Goal: Find specific page/section

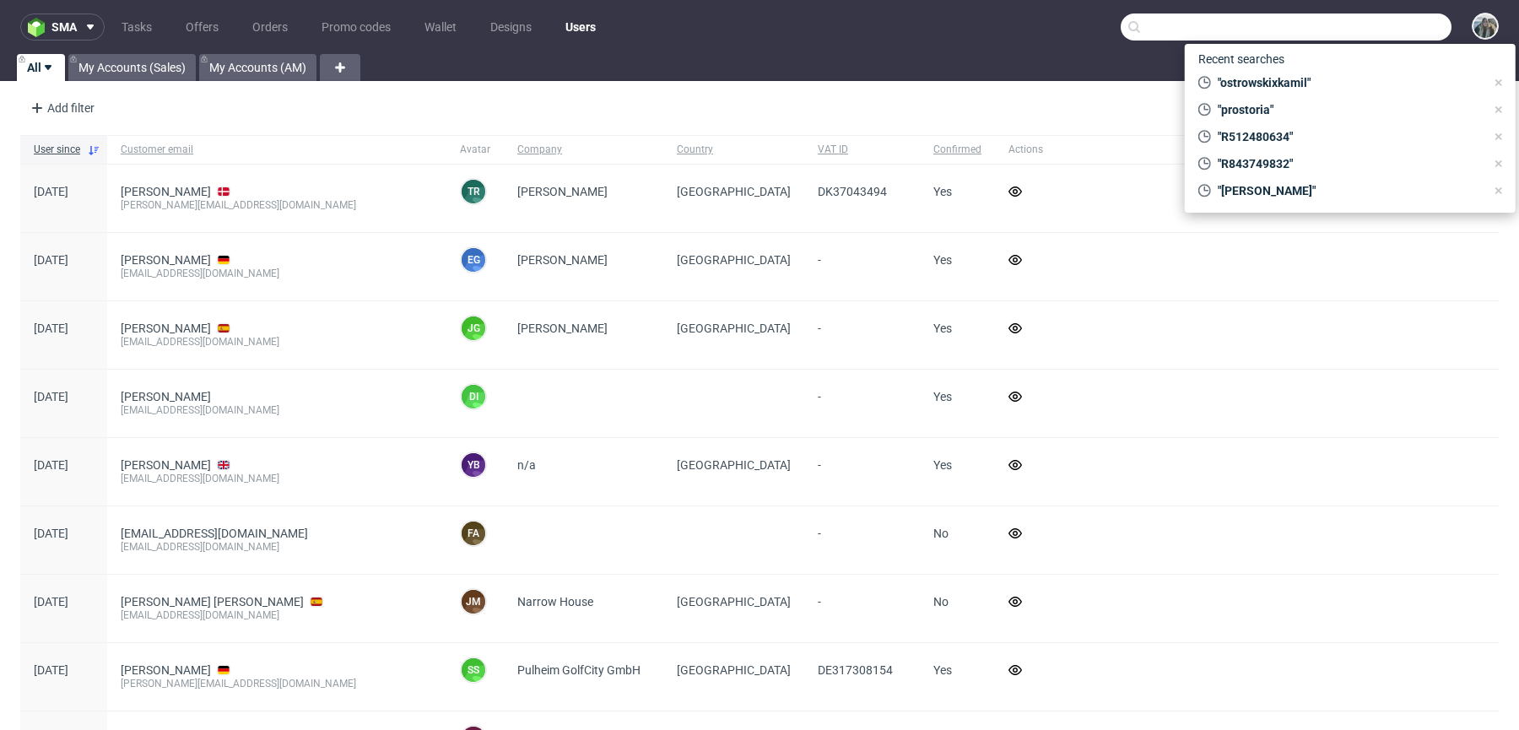
click at [1361, 19] on input "text" at bounding box center [1286, 27] width 331 height 27
paste input "rebottled"
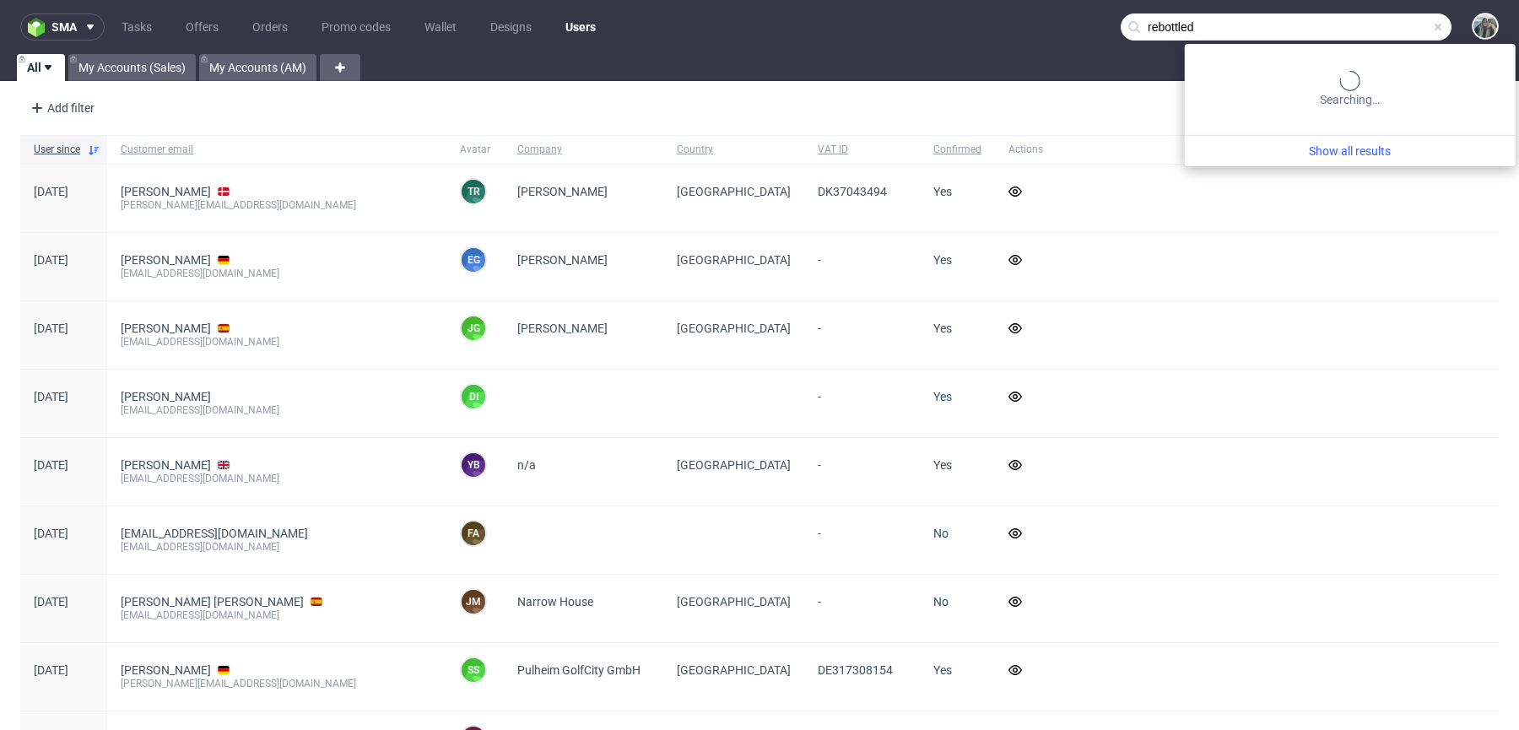
type input "rebottled"
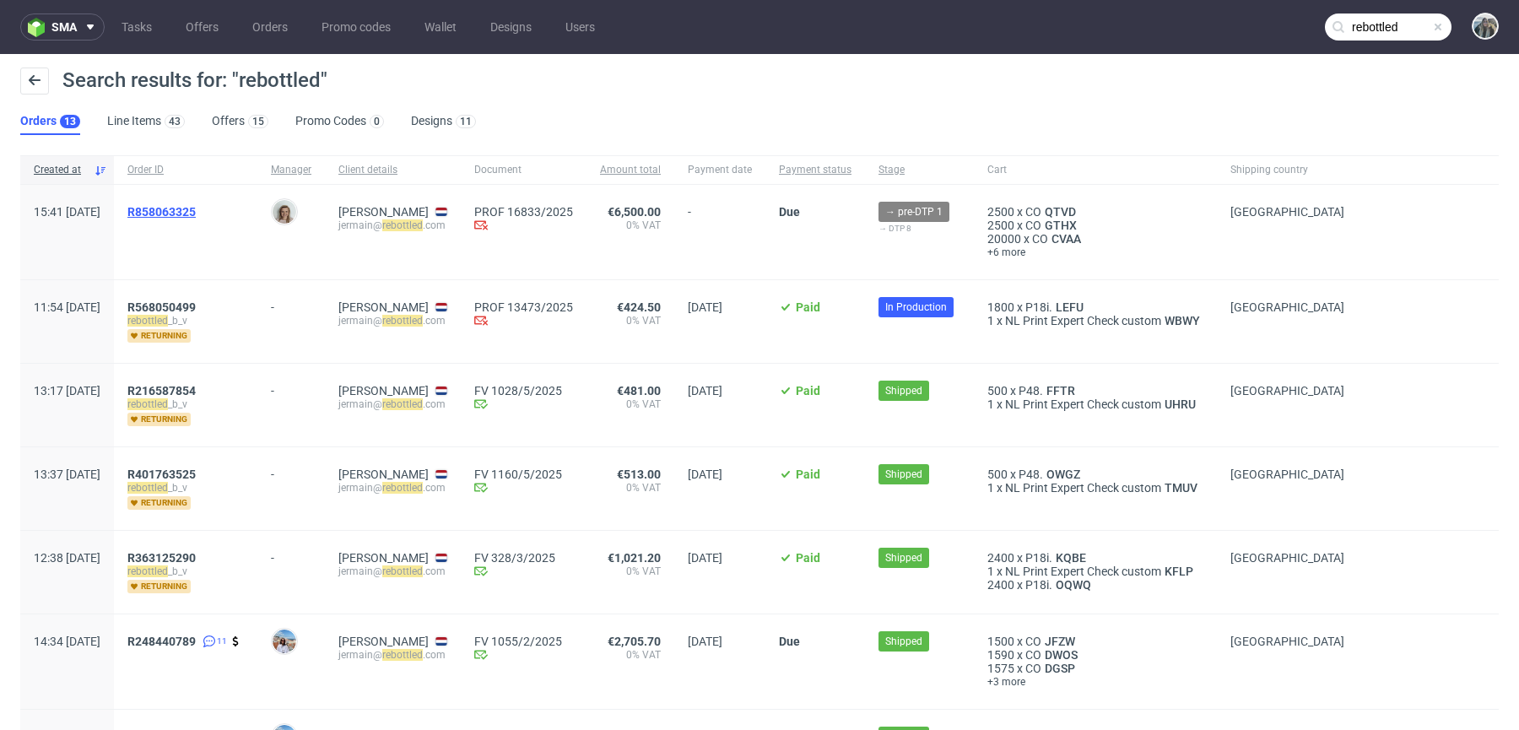
click at [214, 203] on div "R858063325" at bounding box center [186, 232] width 144 height 95
click at [196, 211] on link "858063325" at bounding box center [165, 212] width 61 height 14
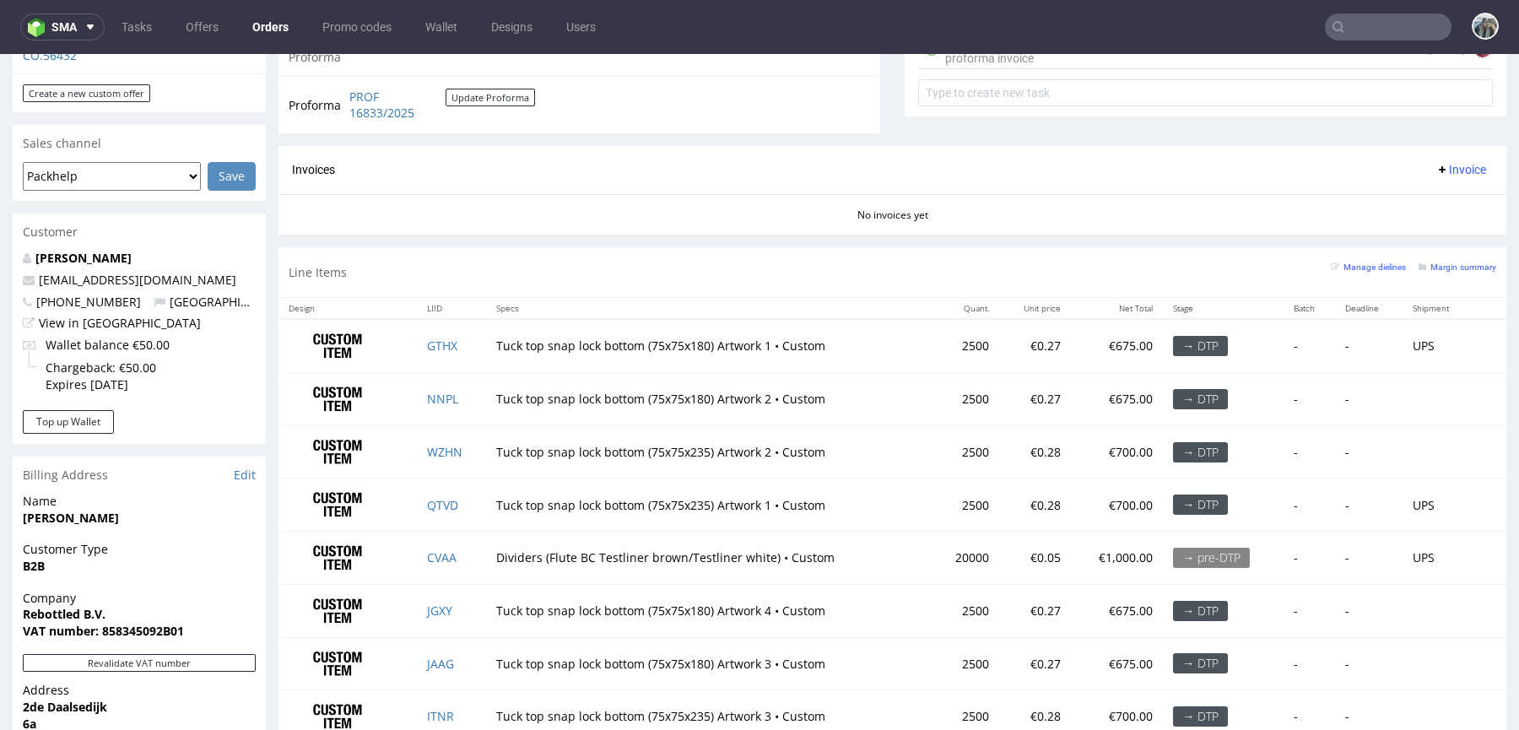
scroll to position [701, 0]
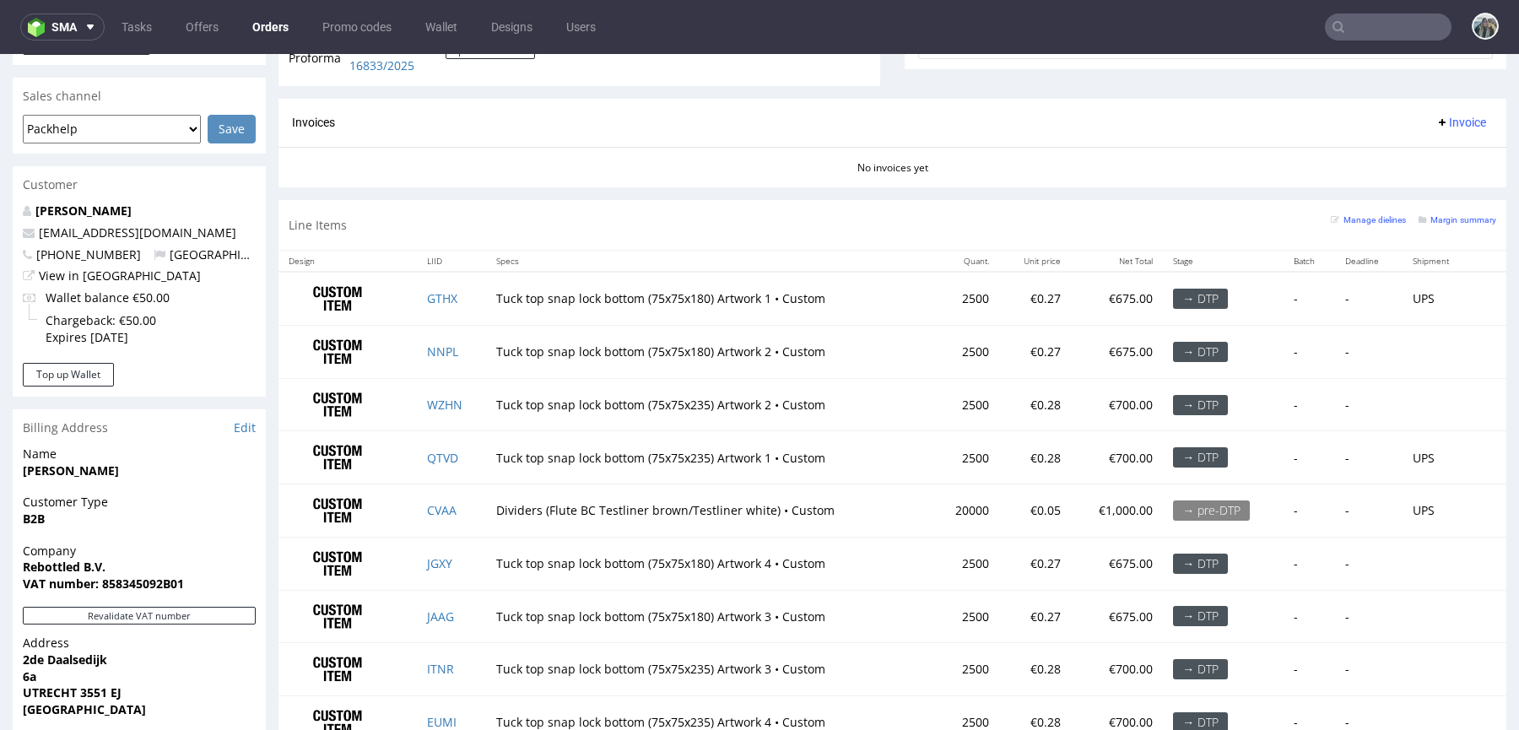
type input "rebottled"
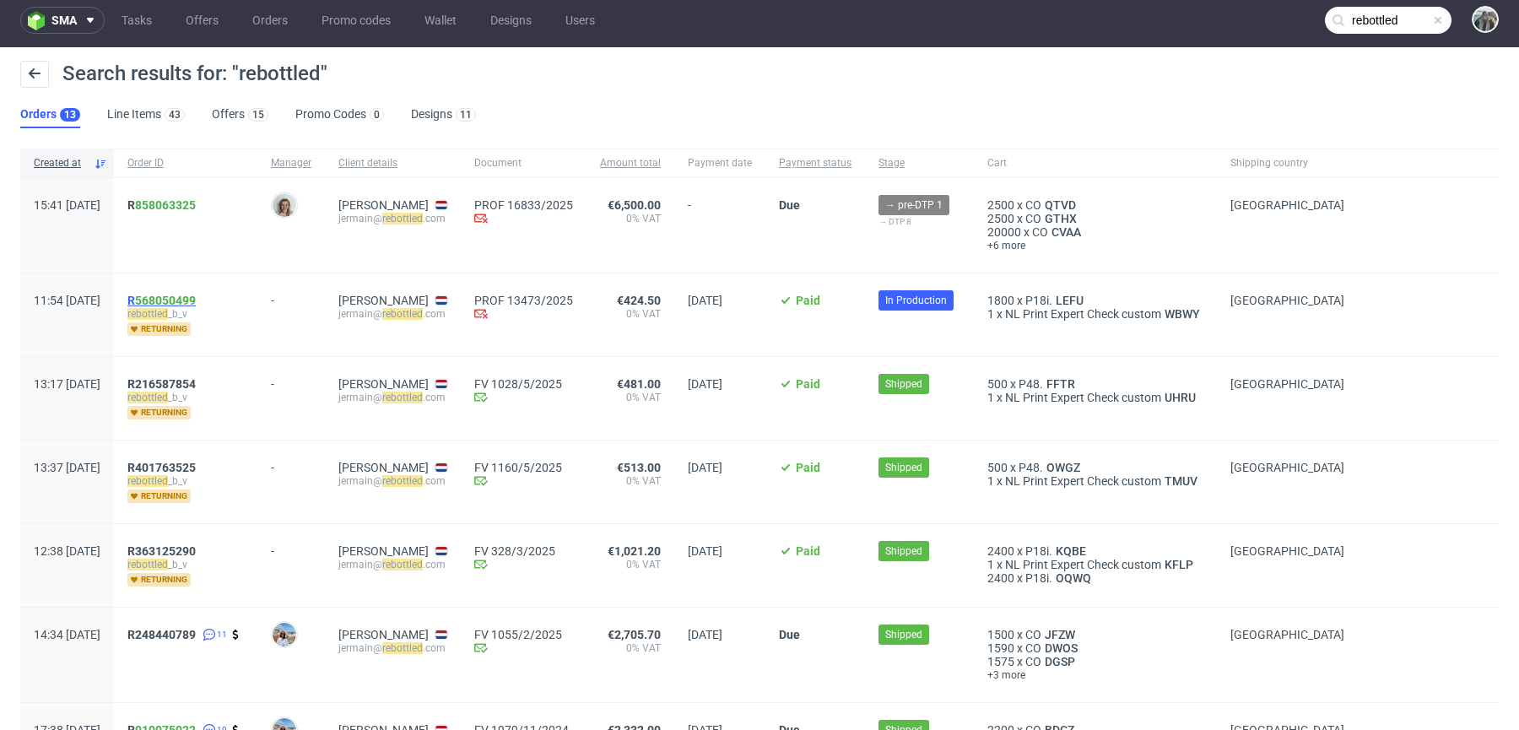
scroll to position [8, 0]
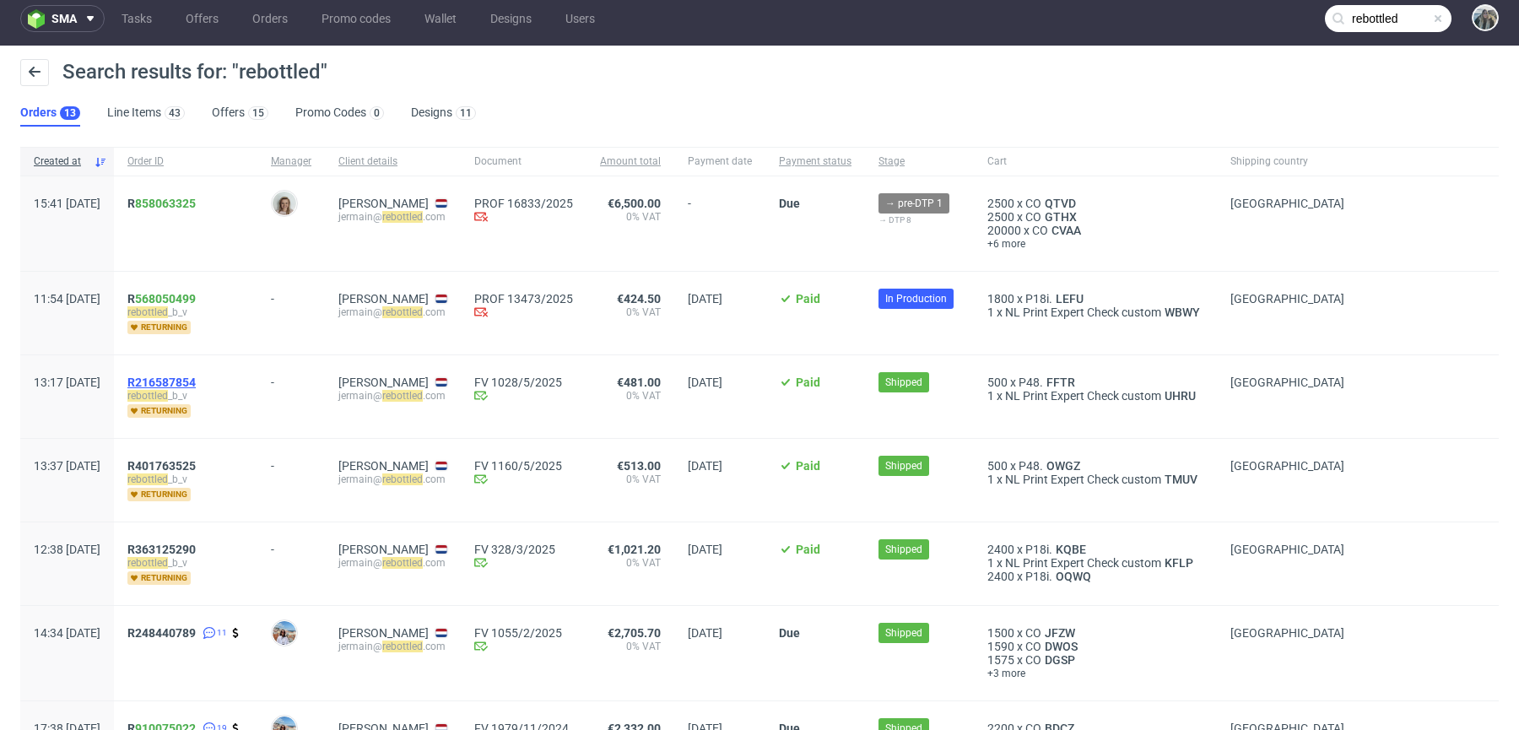
click at [196, 376] on span "R216587854" at bounding box center [161, 383] width 68 height 14
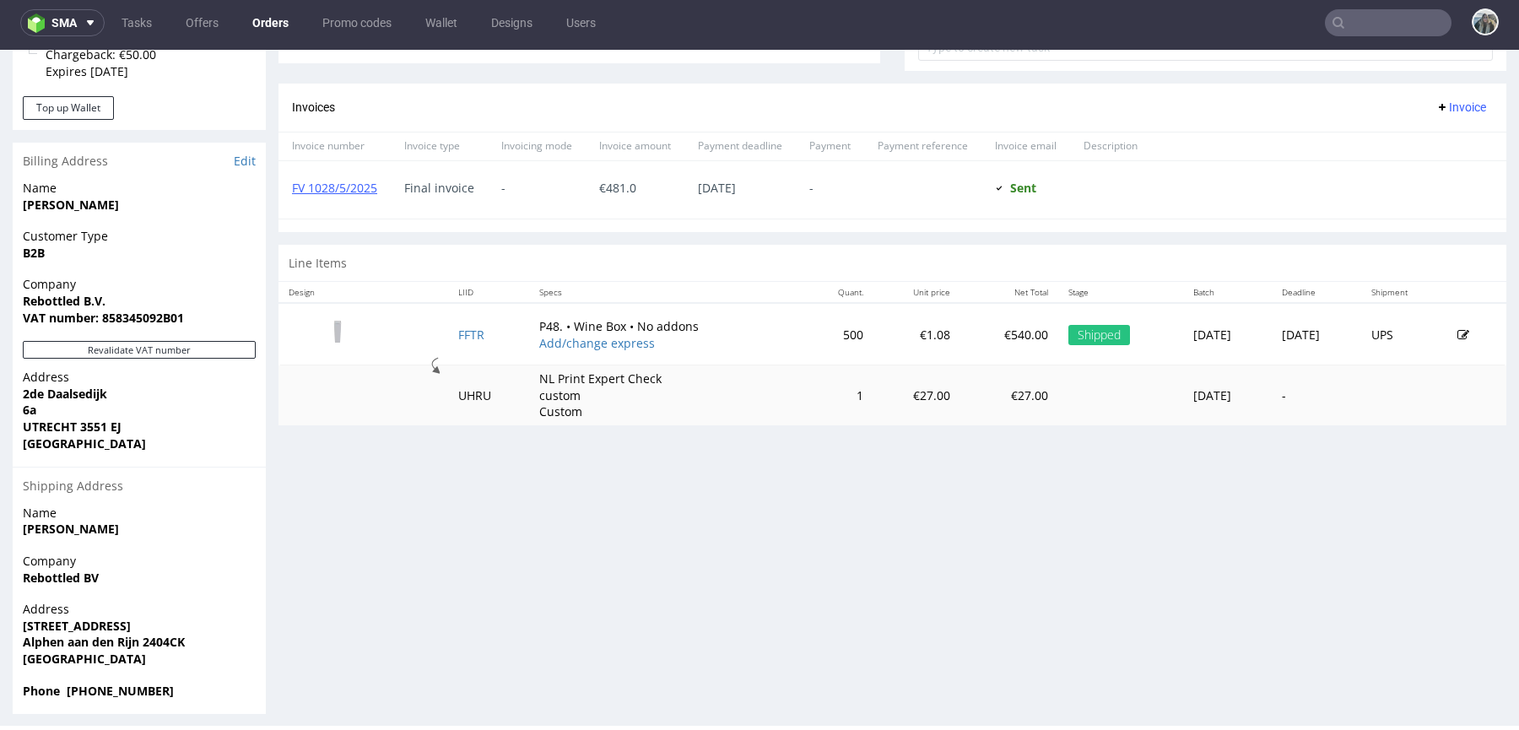
scroll to position [677, 0]
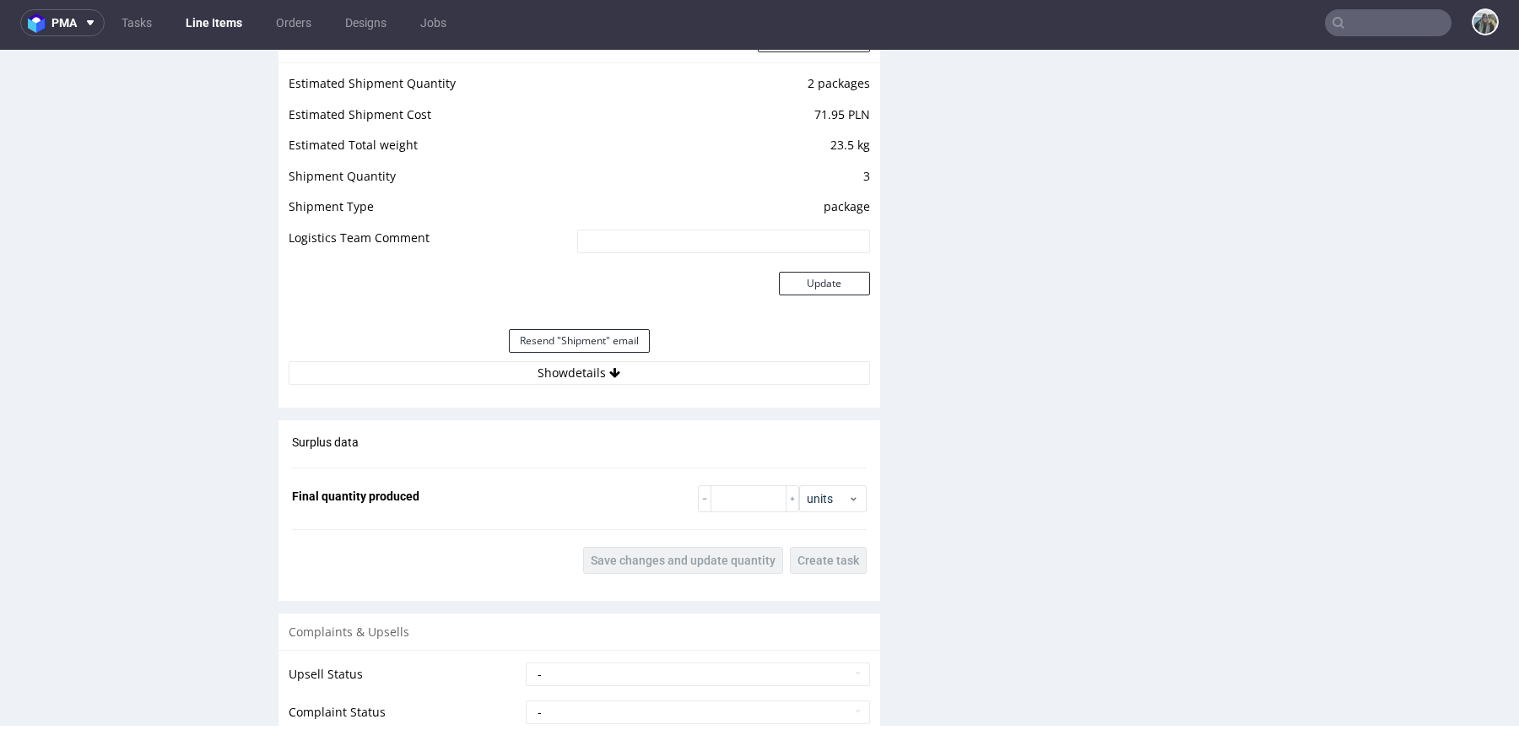
scroll to position [2035, 0]
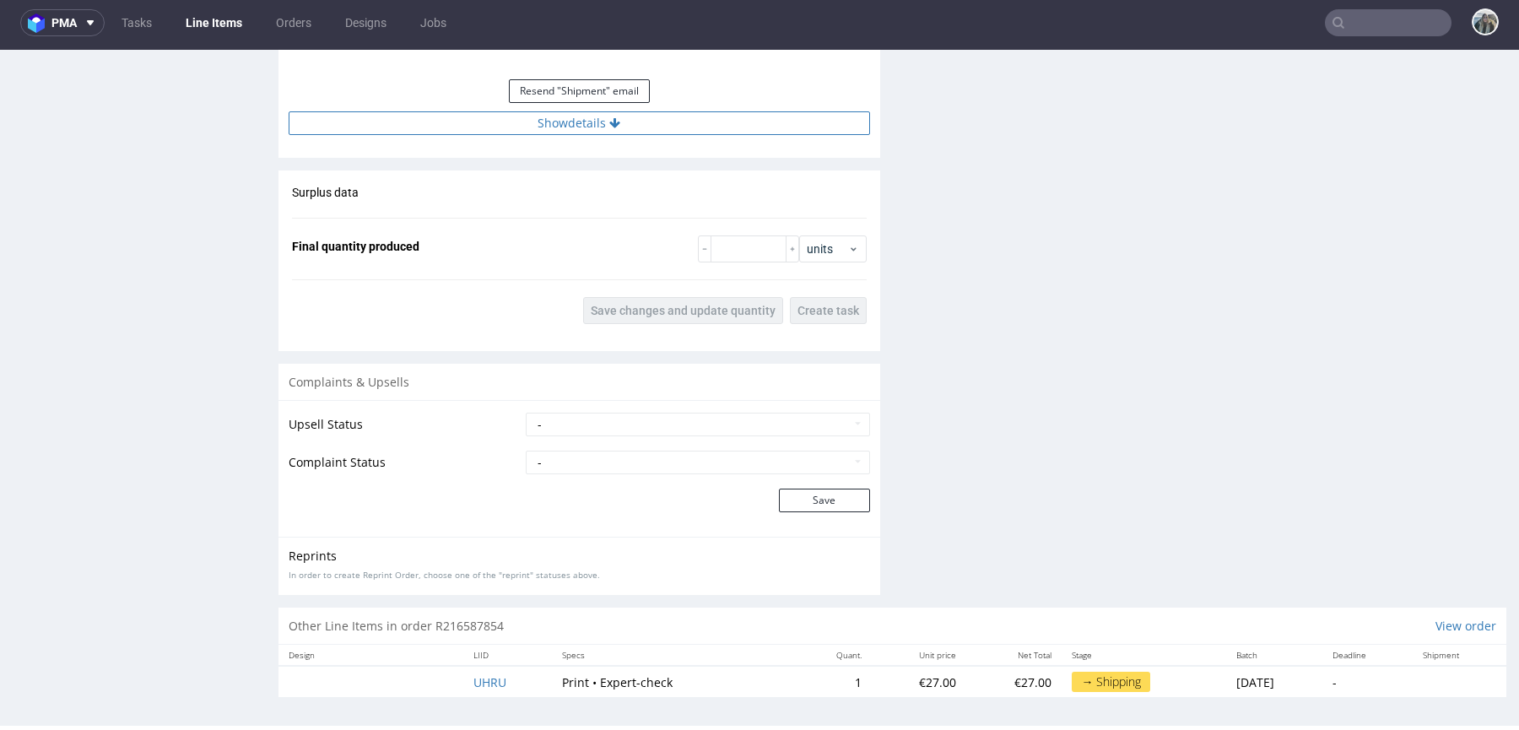
click at [507, 122] on button "Show details" at bounding box center [580, 123] width 582 height 24
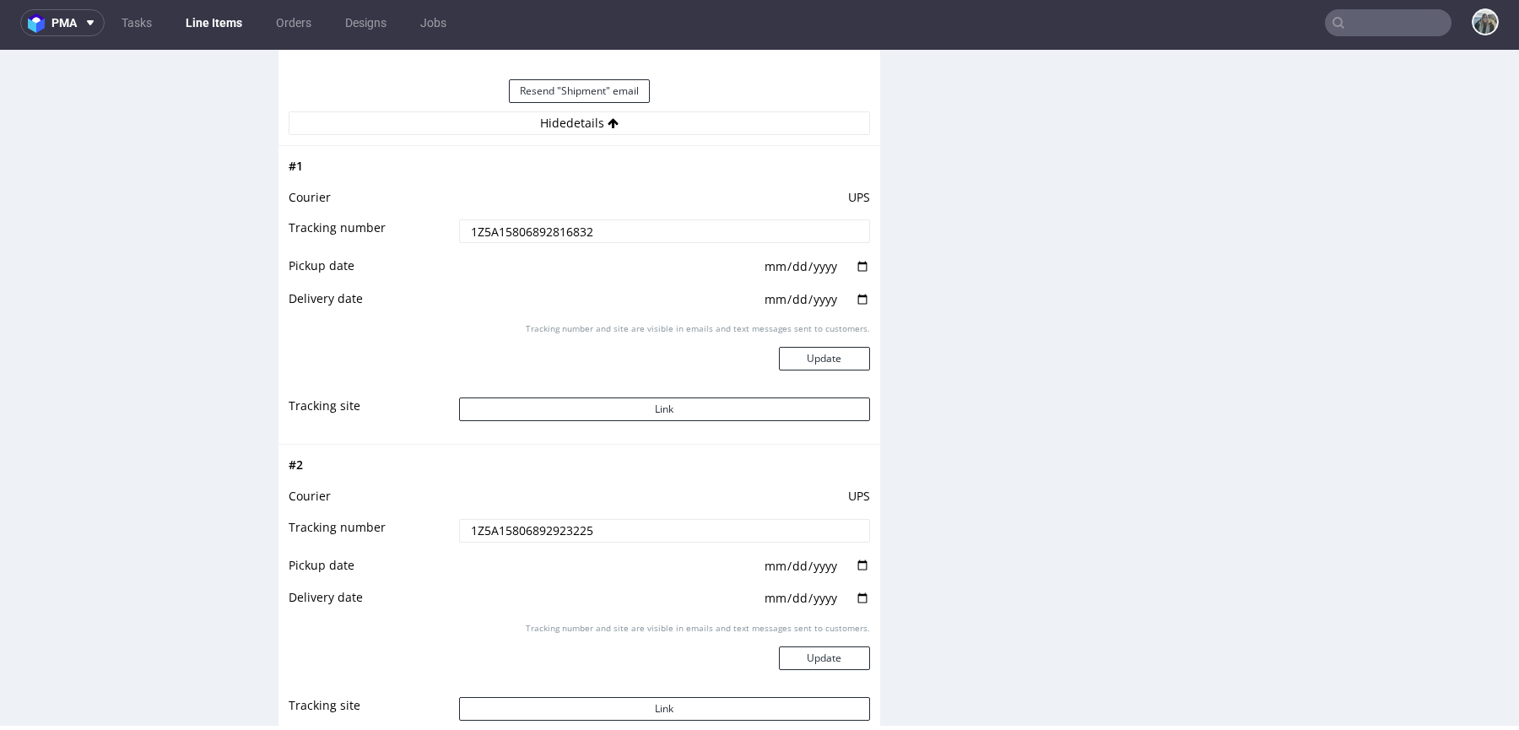
click at [516, 228] on input "1Z5A15806892816832" at bounding box center [664, 231] width 411 height 24
click at [599, 510] on td "UPS" at bounding box center [662, 501] width 415 height 31
click at [621, 511] on td "UPS" at bounding box center [662, 501] width 415 height 31
click at [637, 520] on input "1Z5A15806892923225" at bounding box center [664, 531] width 411 height 24
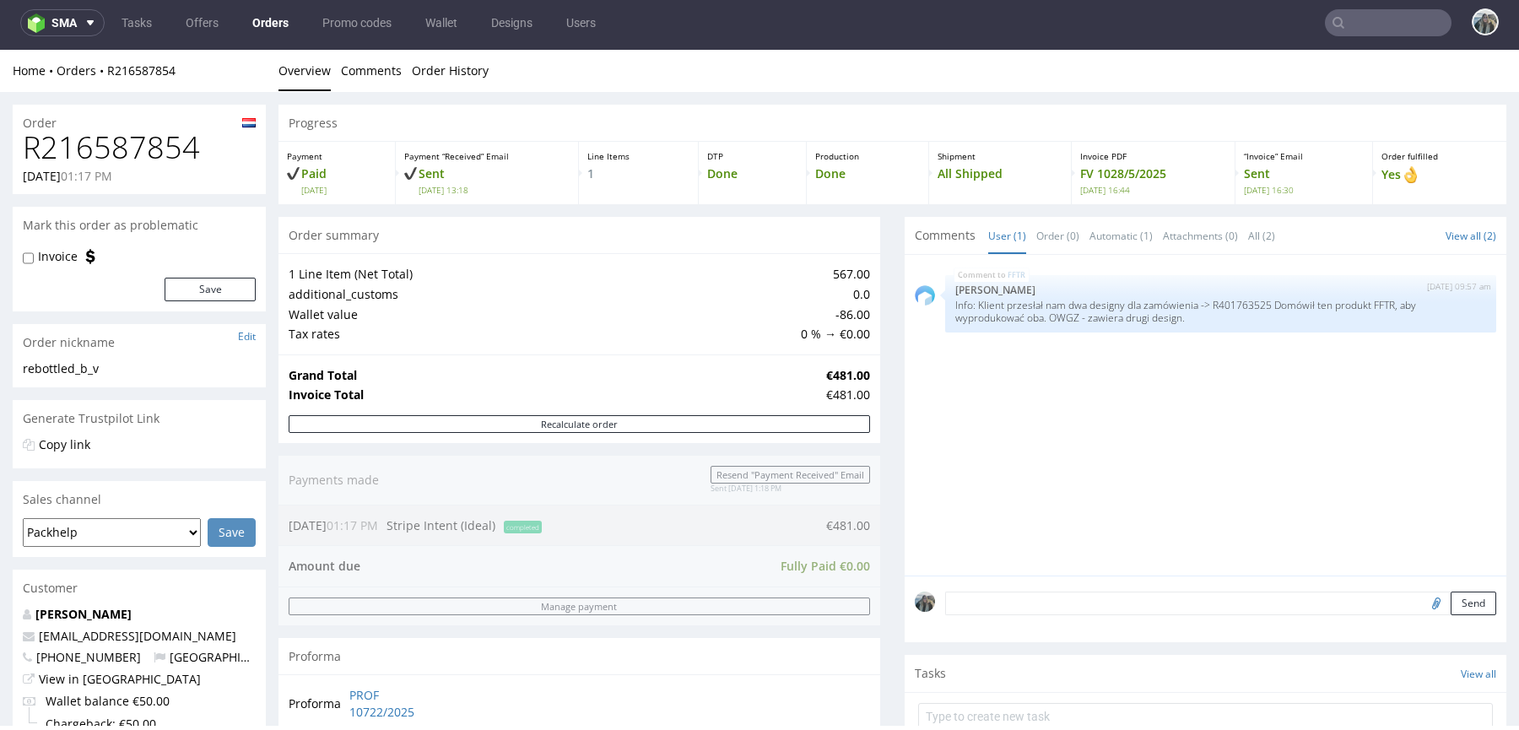
scroll to position [22, 0]
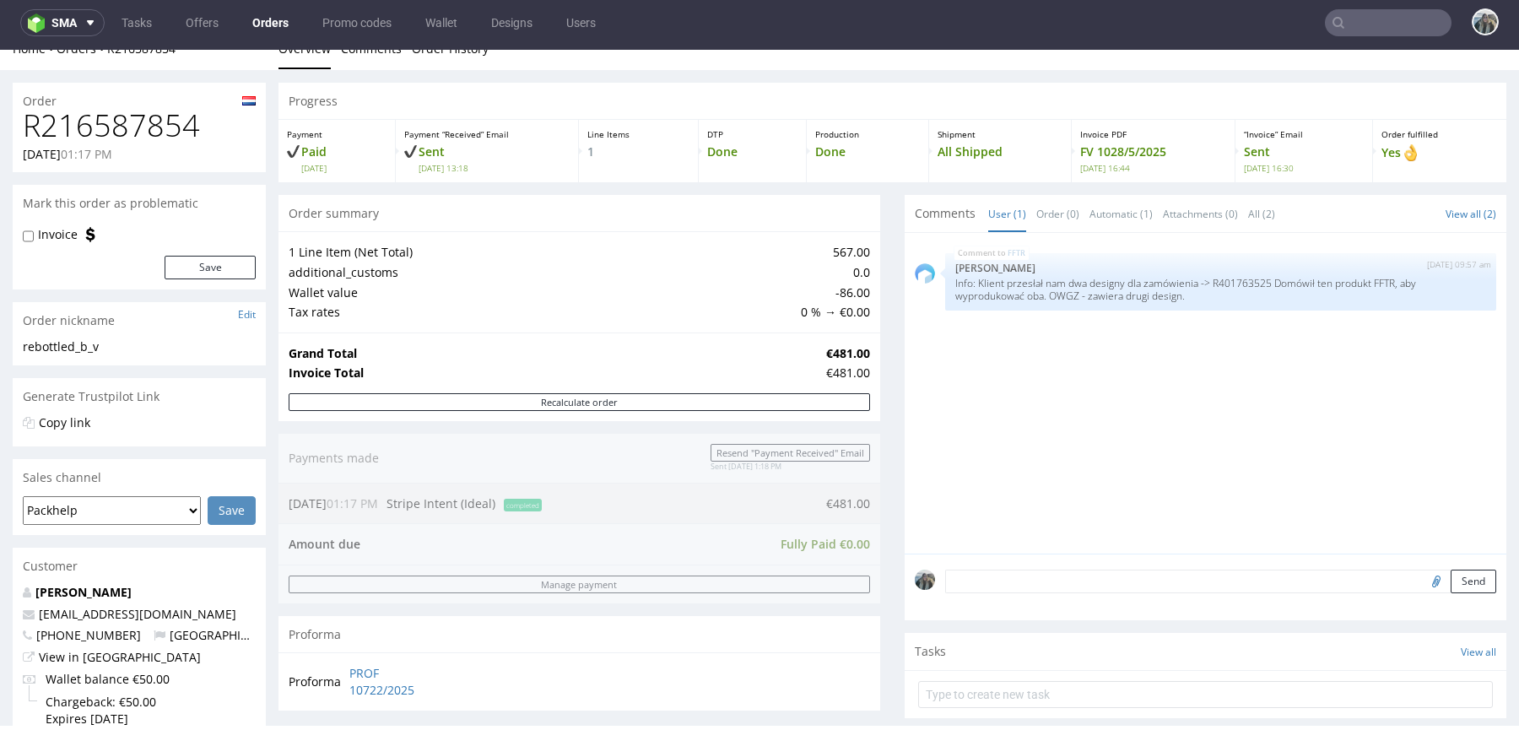
type input "rebottled"
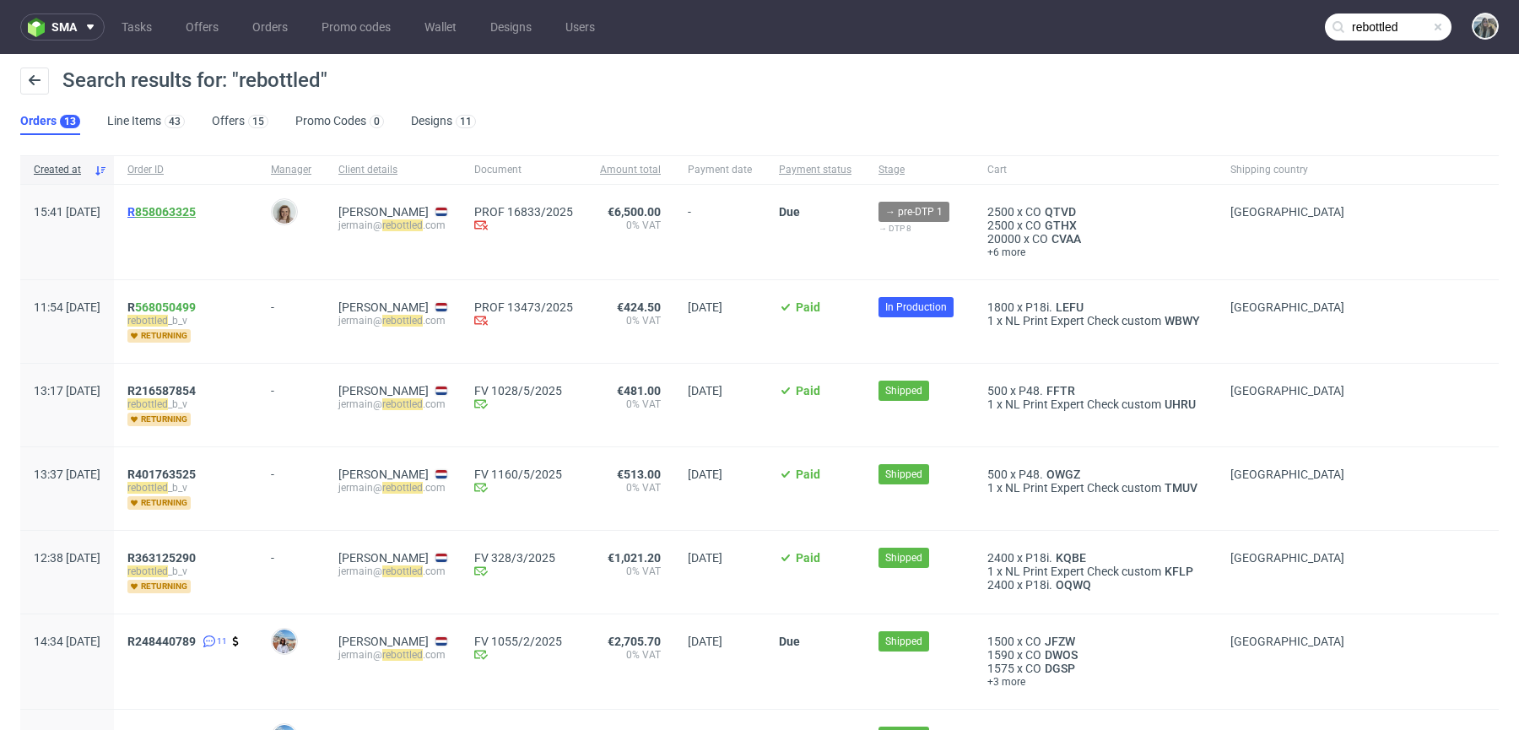
click at [196, 208] on link "858063325" at bounding box center [165, 212] width 61 height 14
click at [187, 306] on link "568050499" at bounding box center [165, 308] width 61 height 14
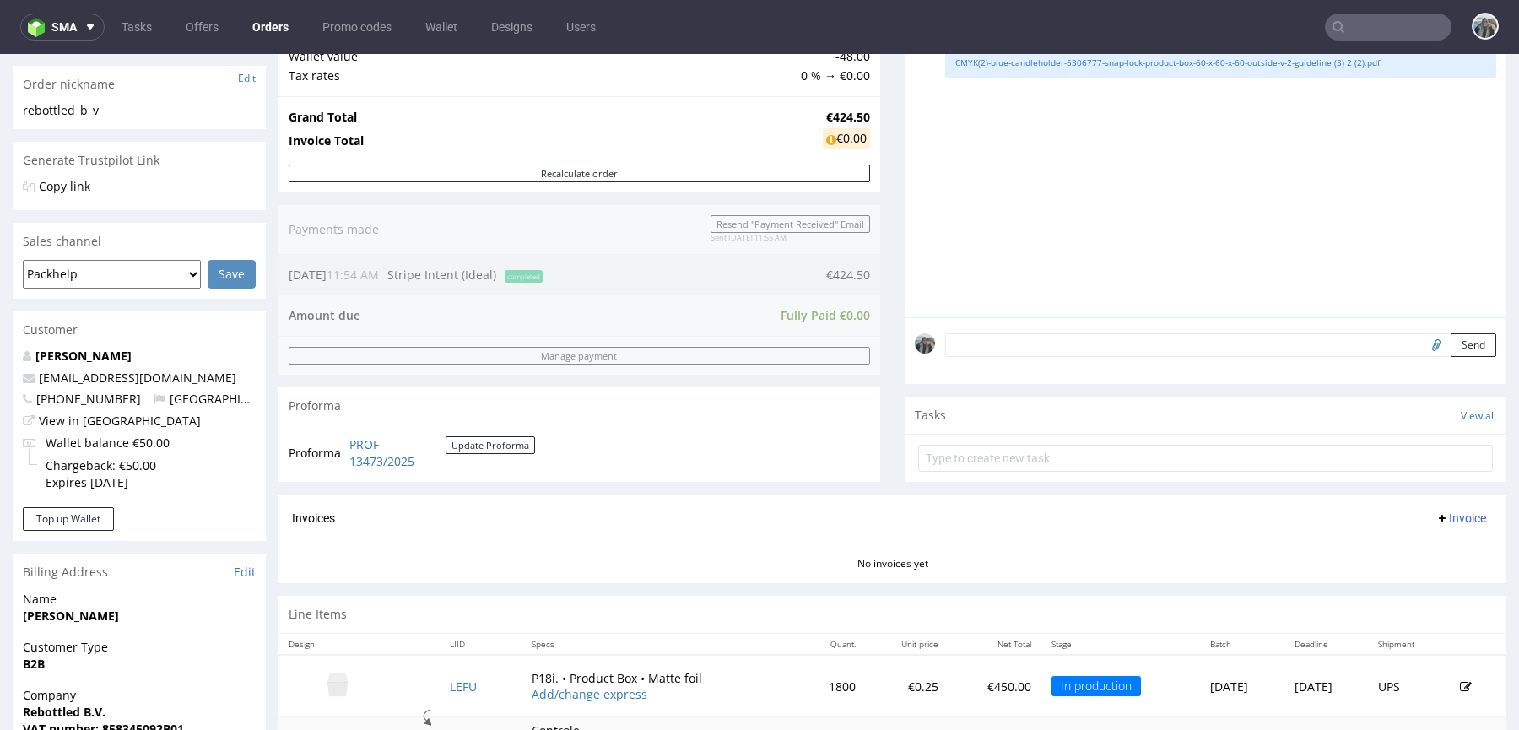
scroll to position [445, 0]
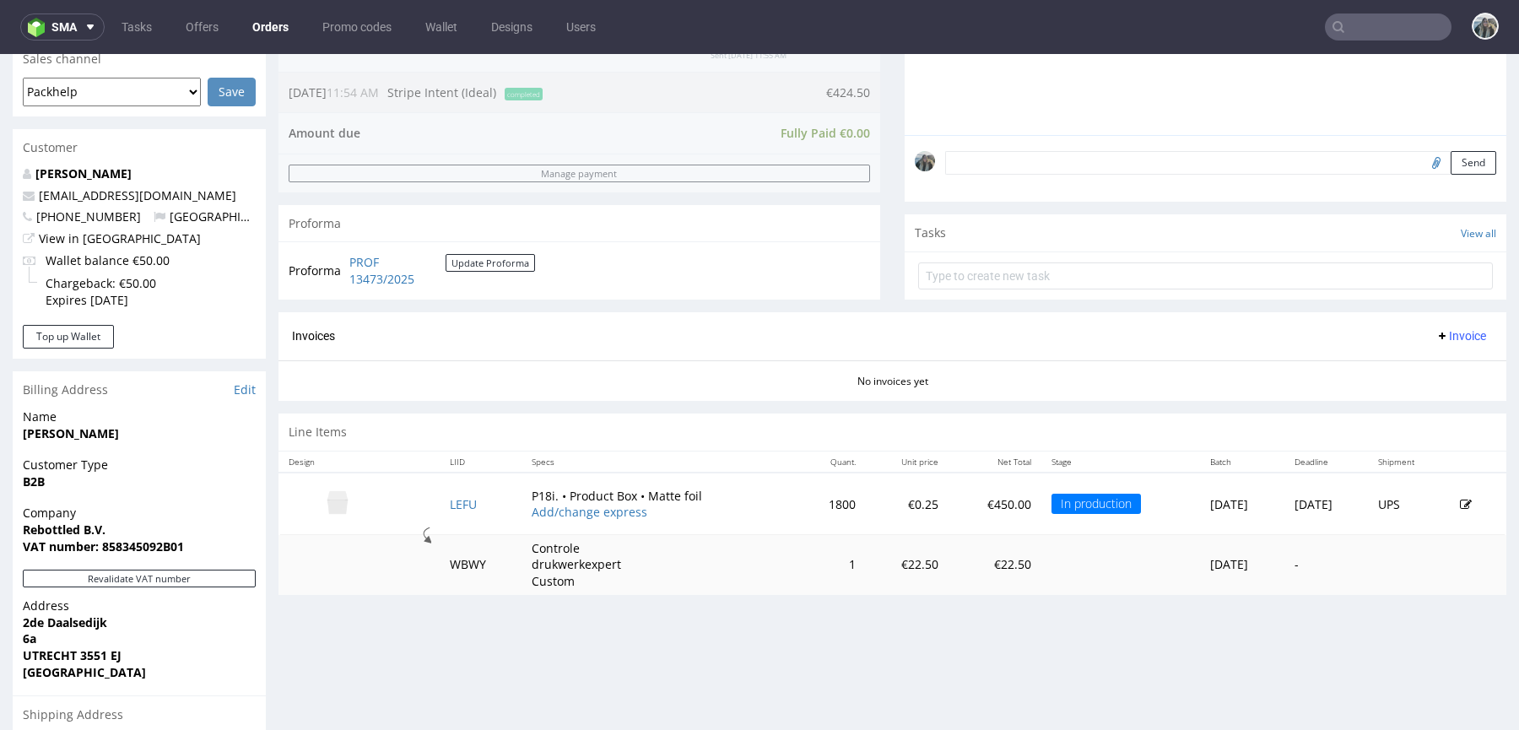
click at [458, 493] on td "LEFU" at bounding box center [481, 504] width 82 height 62
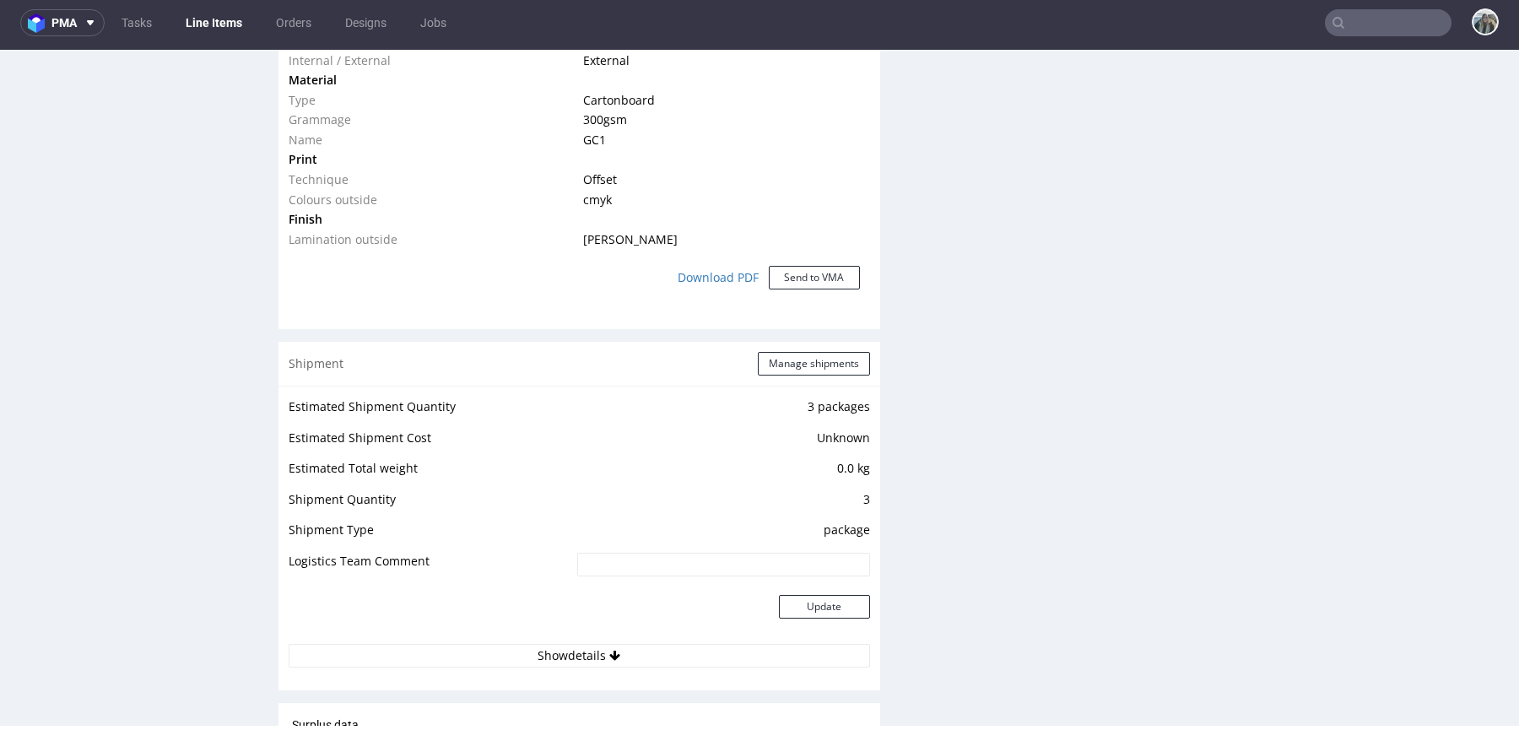
scroll to position [1469, 0]
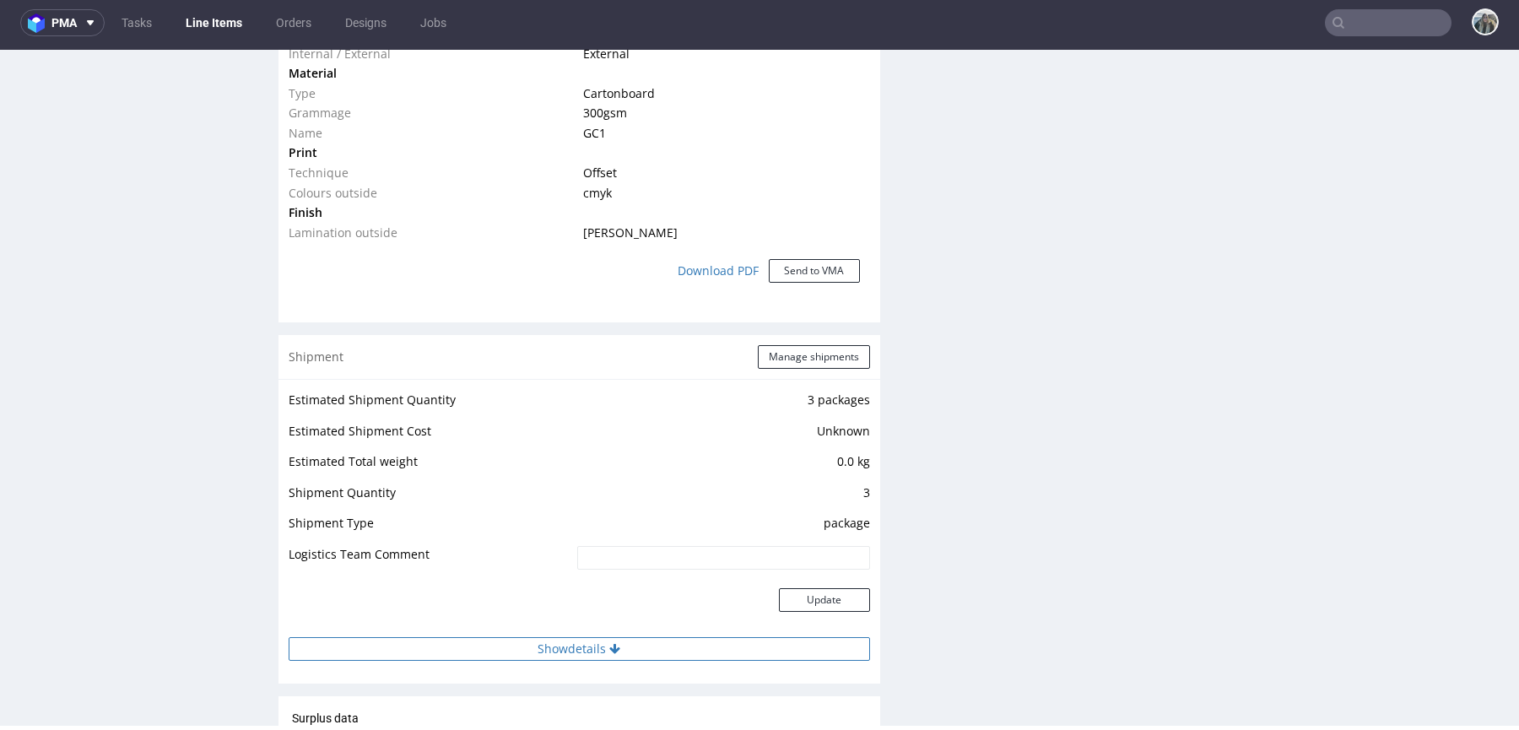
click at [572, 641] on button "Show details" at bounding box center [580, 649] width 582 height 24
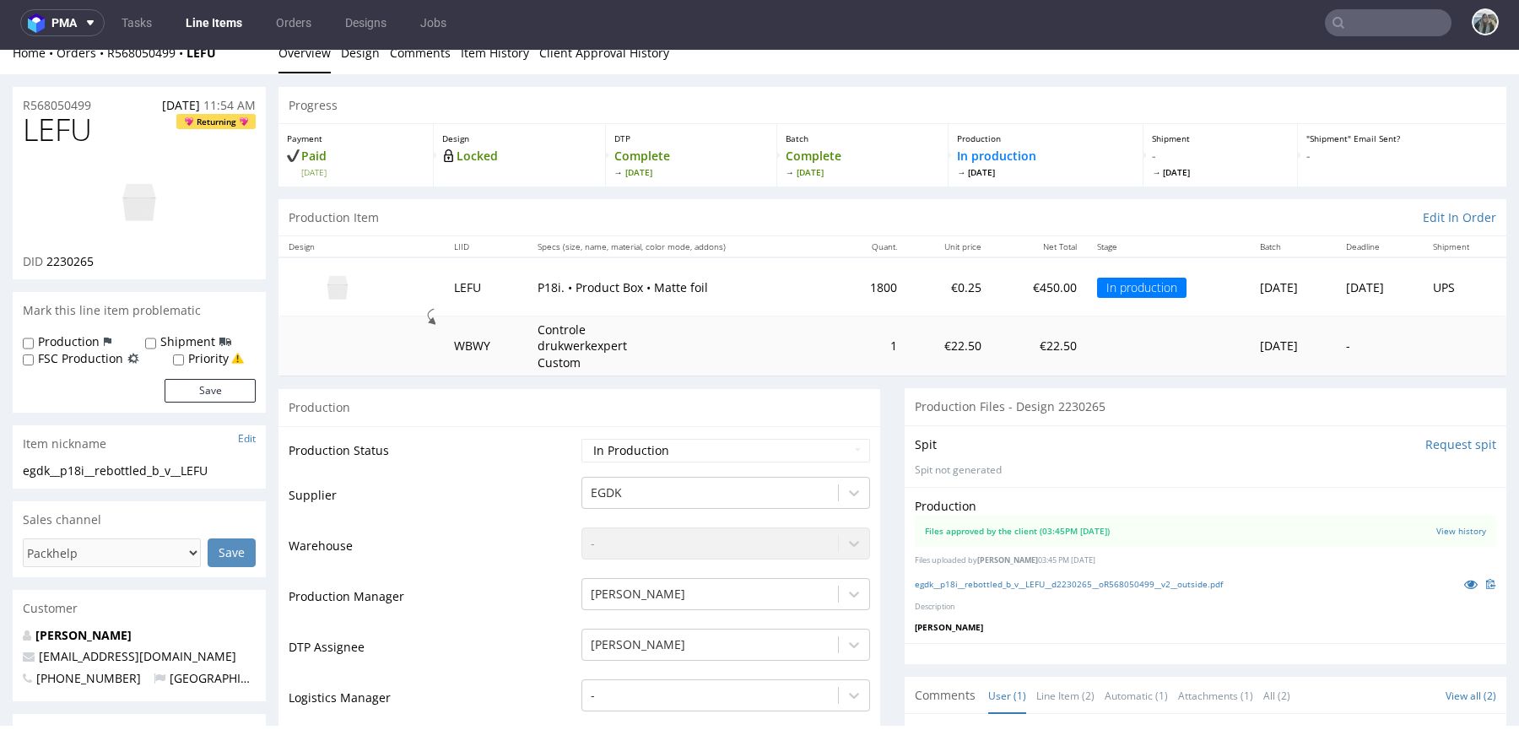
scroll to position [0, 0]
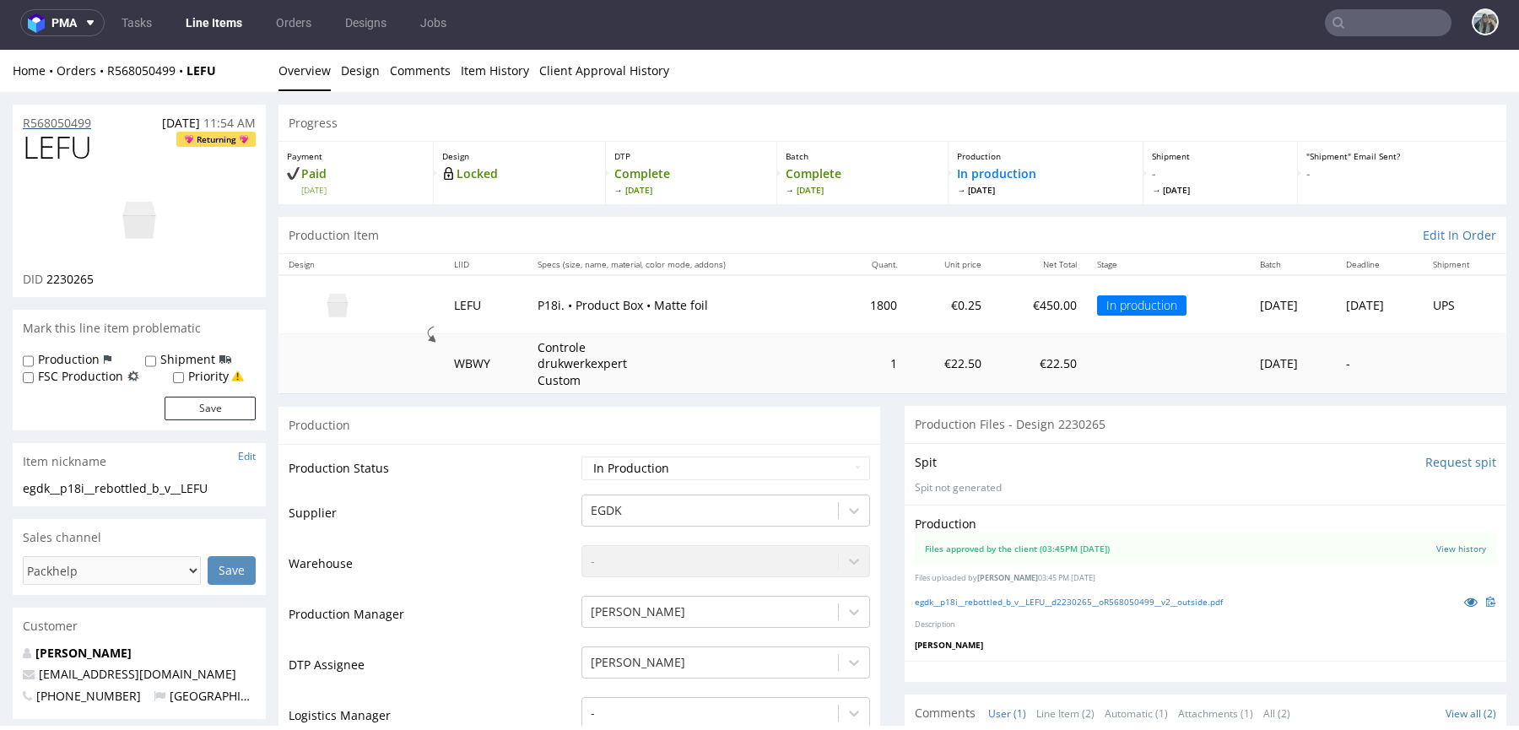
drag, startPoint x: 73, startPoint y: 133, endPoint x: 85, endPoint y: 127, distance: 13.2
click at [73, 133] on span "LEFU" at bounding box center [57, 148] width 69 height 34
click at [79, 133] on span "LEFU" at bounding box center [57, 148] width 69 height 34
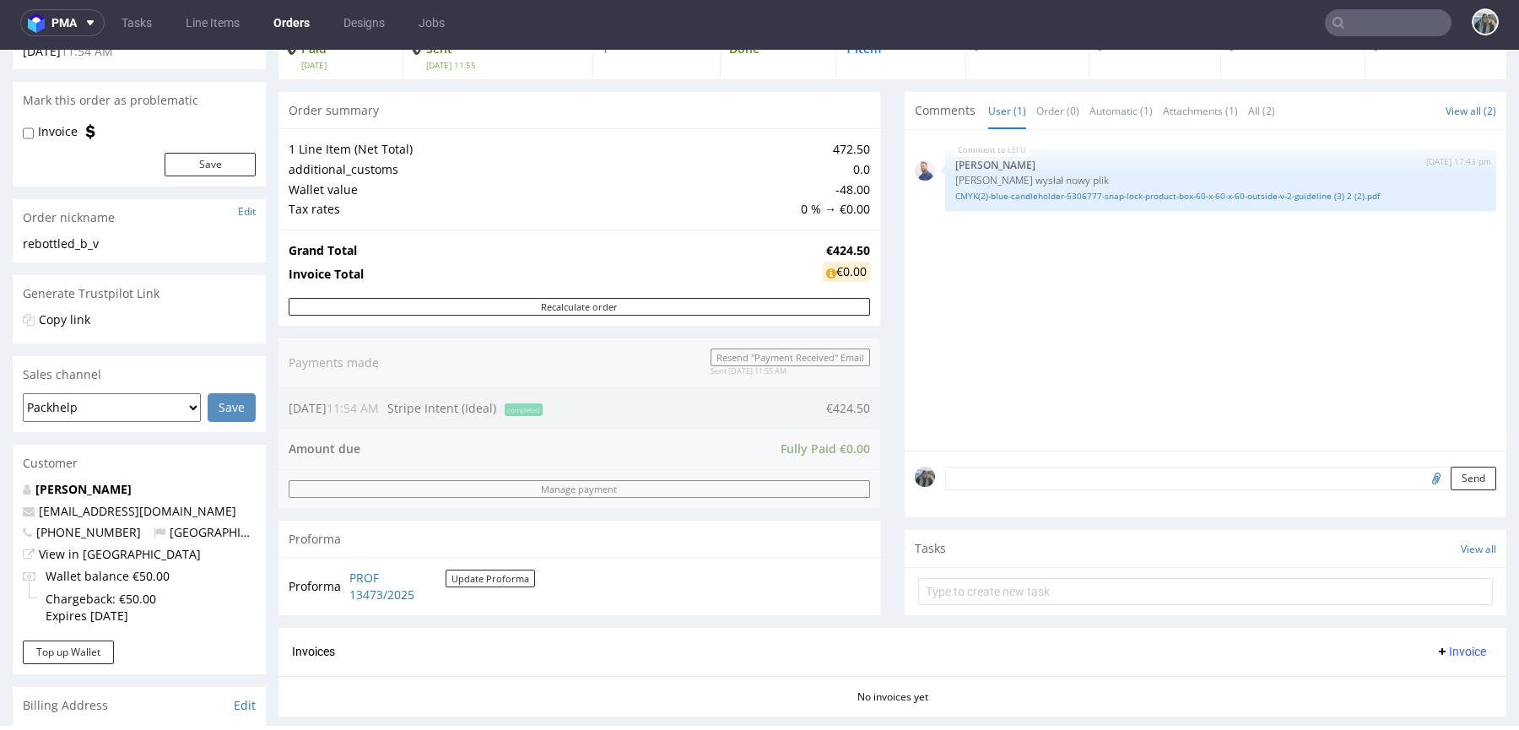
scroll to position [390, 0]
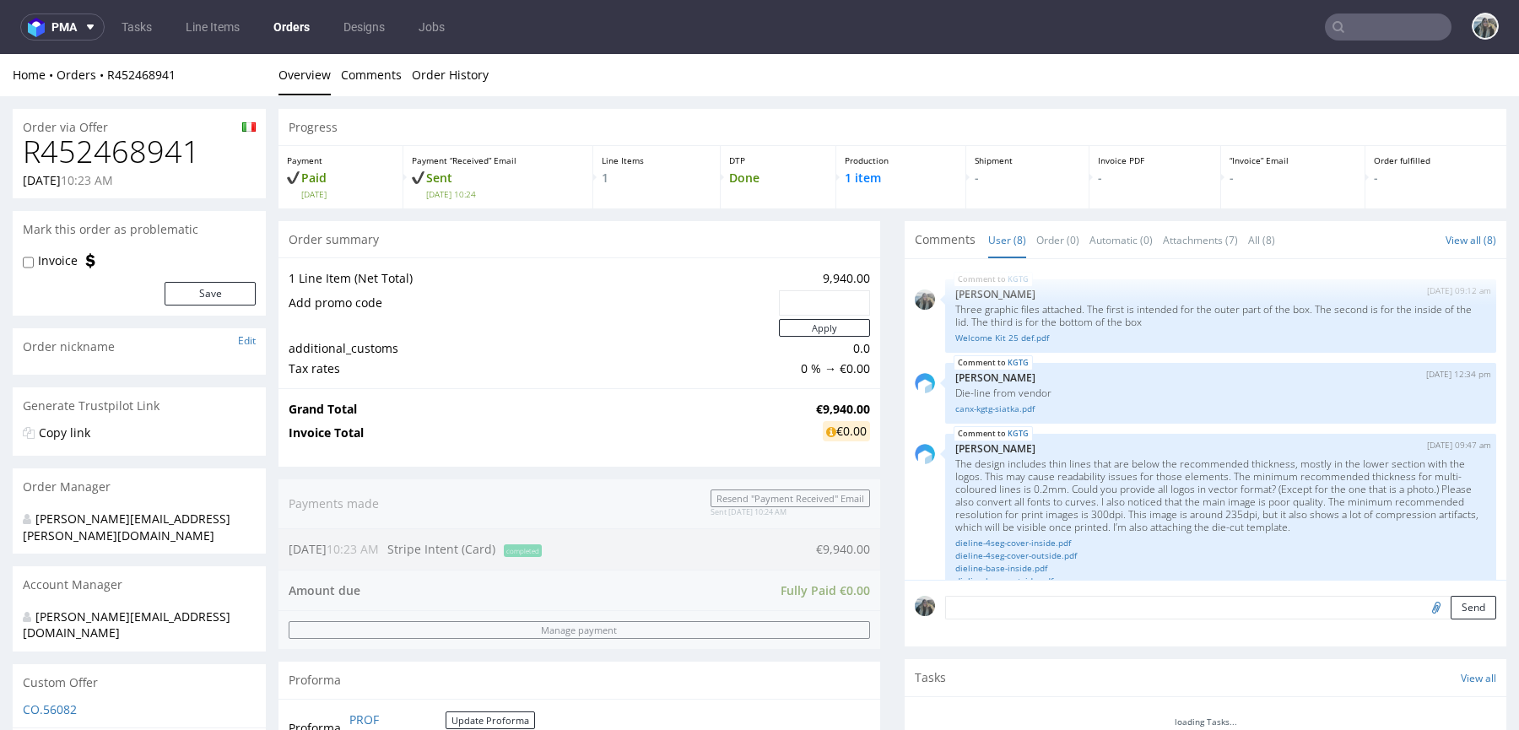
scroll to position [575, 0]
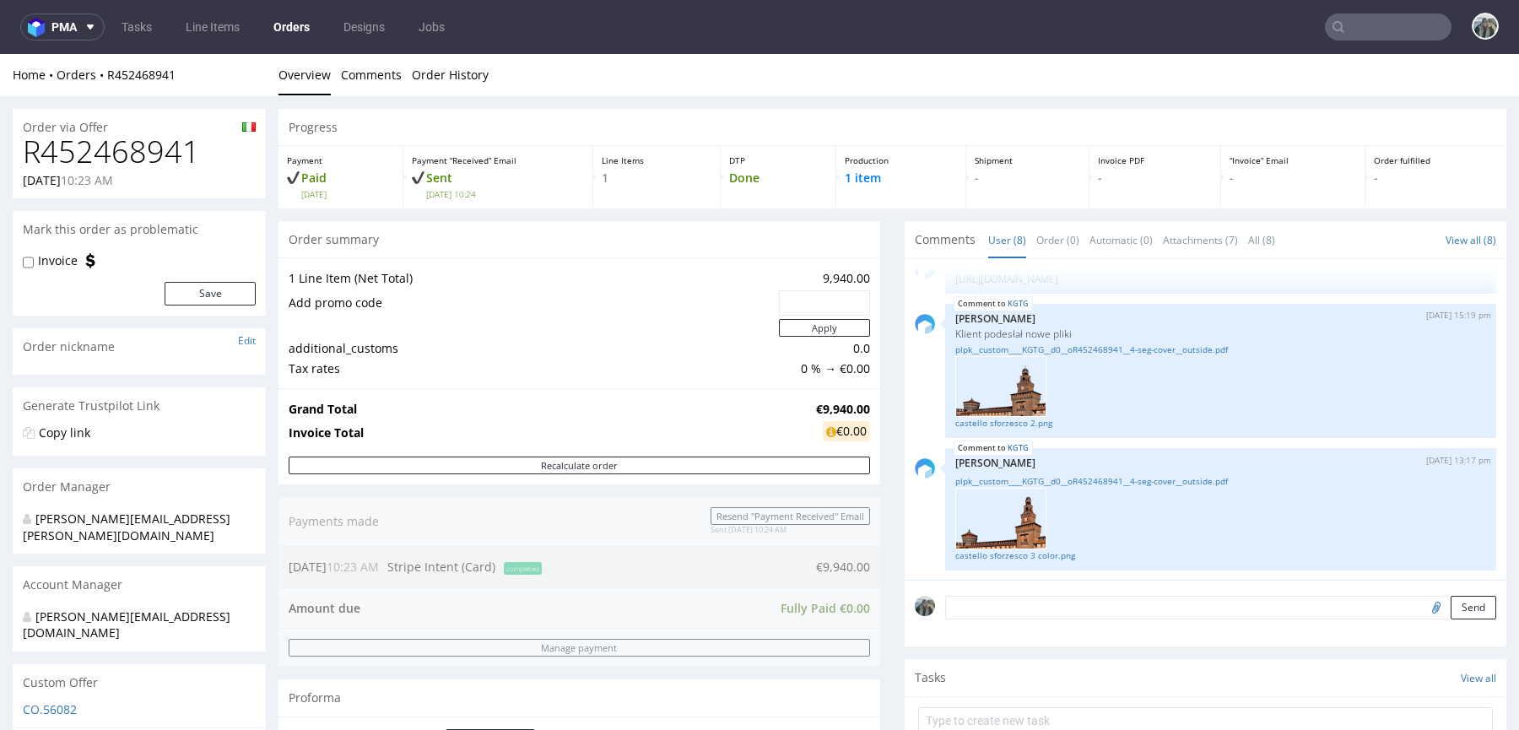
click at [128, 133] on div "Order via Offer" at bounding box center [139, 122] width 253 height 27
click at [167, 151] on h1 "R452468941" at bounding box center [139, 152] width 233 height 34
copy h1 "R452468941"
